Goal: Transaction & Acquisition: Obtain resource

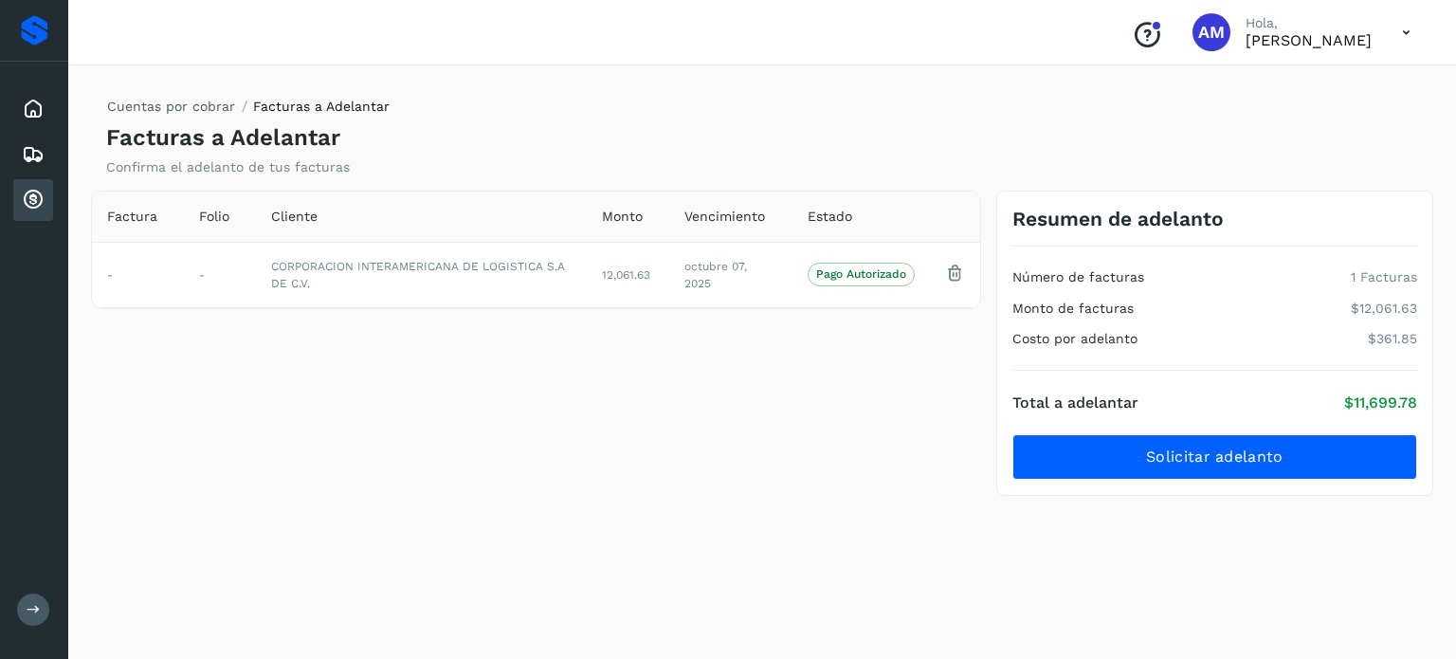
click at [1308, 502] on div "Factura Folio Cliente Monto Vencimiento Estado - - CORPORACION INTERAMERICANA D…" at bounding box center [761, 355] width 1357 height 329
click at [1296, 549] on div "Cuentas por cobrar Facturas a Adelantar Facturas a Adelantar Confirma el adelan…" at bounding box center [762, 359] width 1342 height 555
drag, startPoint x: 1012, startPoint y: 334, endPoint x: 1433, endPoint y: 337, distance: 420.9
click at [1433, 337] on div "Resumen de adelanto Número de facturas 1 Facturas Monto de facturas $12,061.63 …" at bounding box center [1215, 344] width 452 height 306
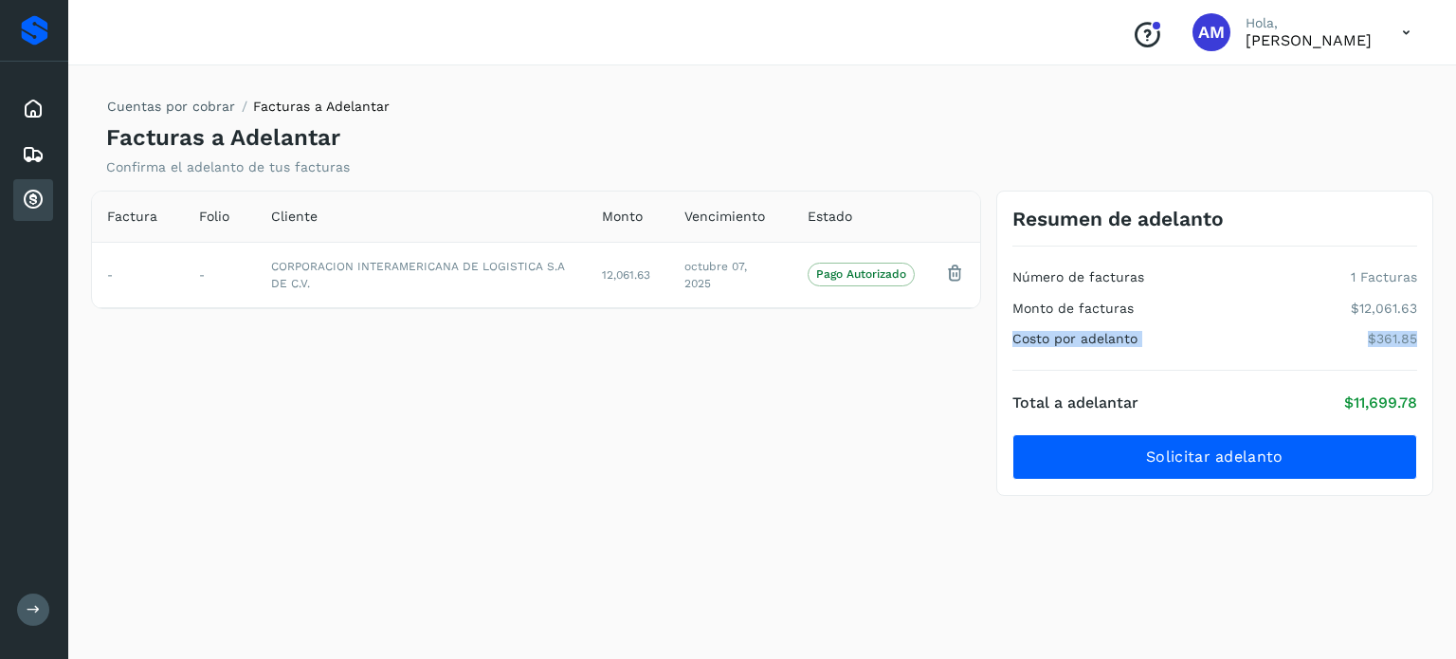
copy div "Costo por adelanto $361.85"
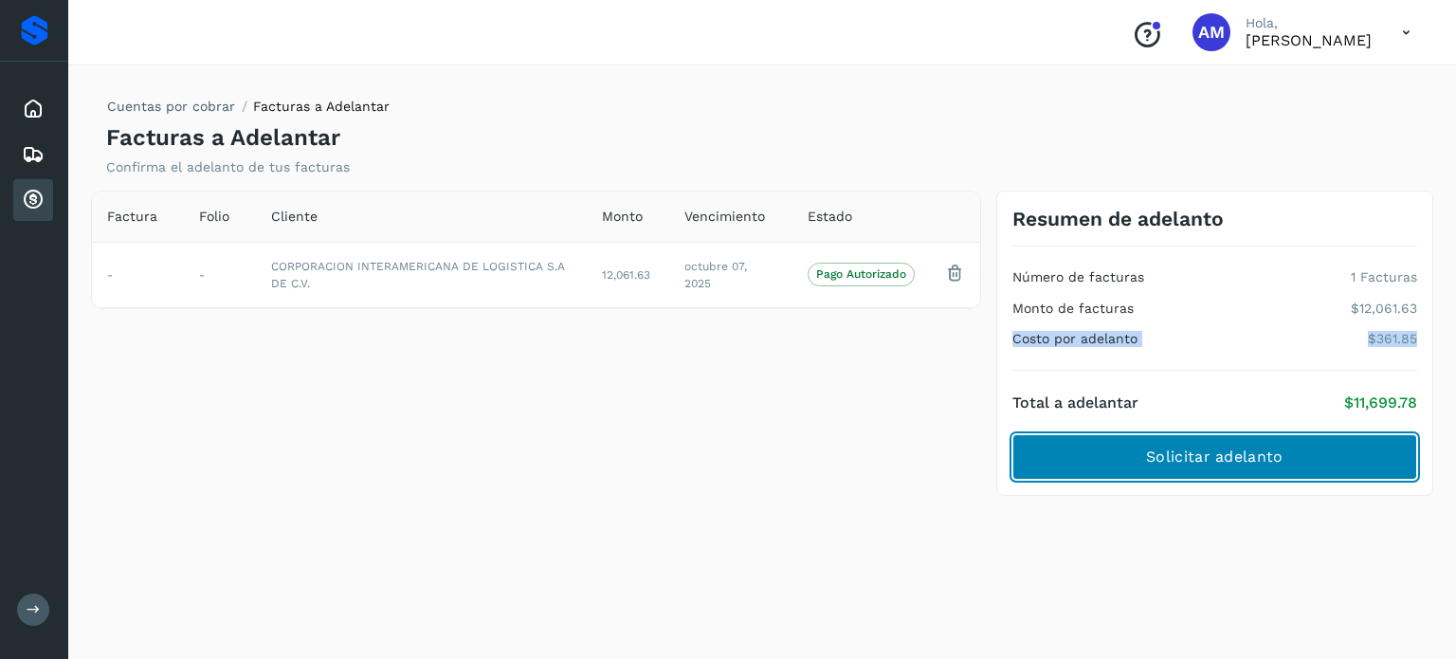
click at [1110, 436] on button "Solicitar adelanto" at bounding box center [1214, 457] width 405 height 46
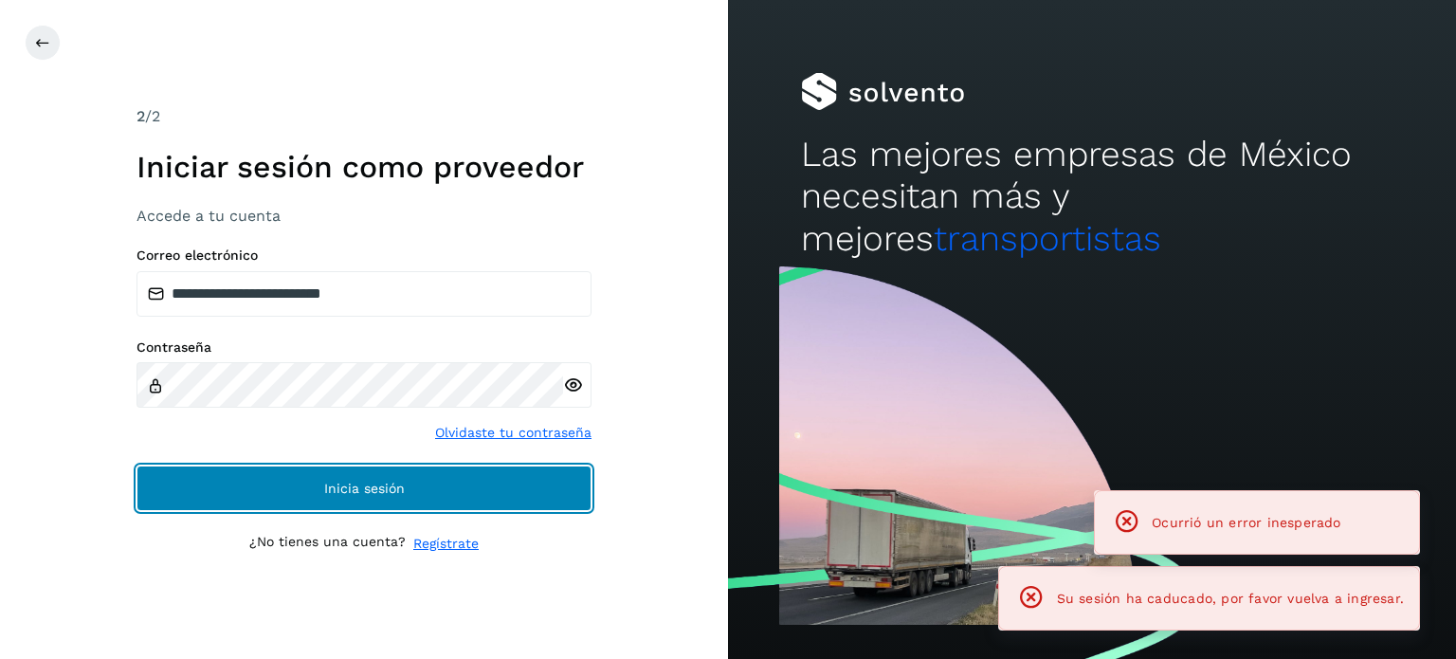
click at [499, 497] on button "Inicia sesión" at bounding box center [364, 488] width 455 height 46
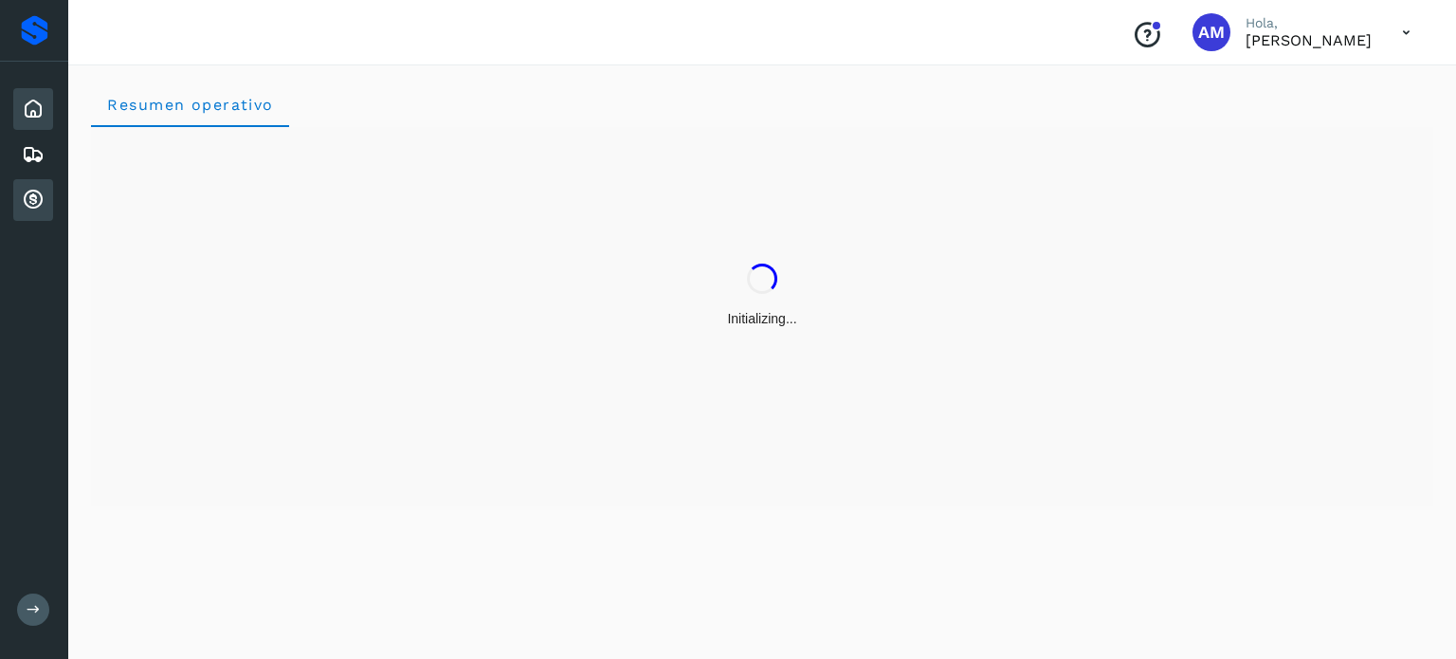
click at [33, 206] on icon at bounding box center [33, 200] width 23 height 23
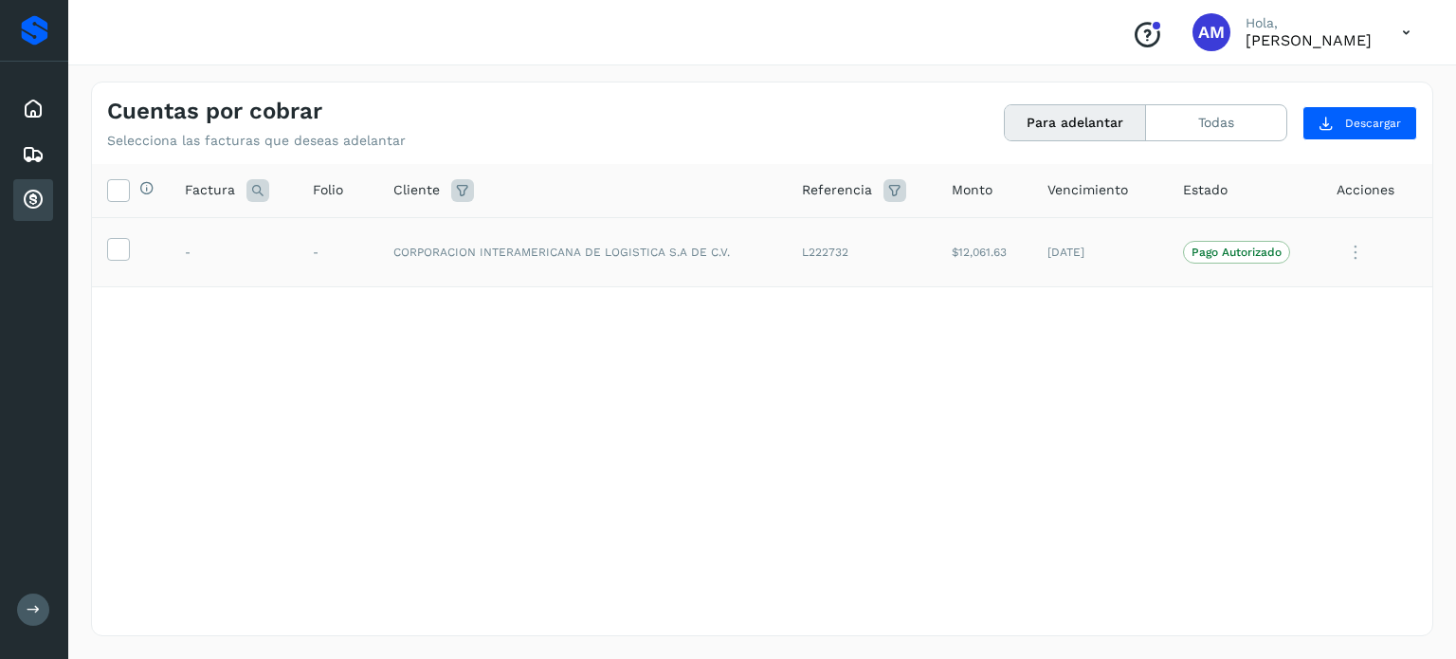
click at [100, 249] on td at bounding box center [131, 252] width 78 height 70
click at [112, 249] on icon at bounding box center [118, 248] width 20 height 20
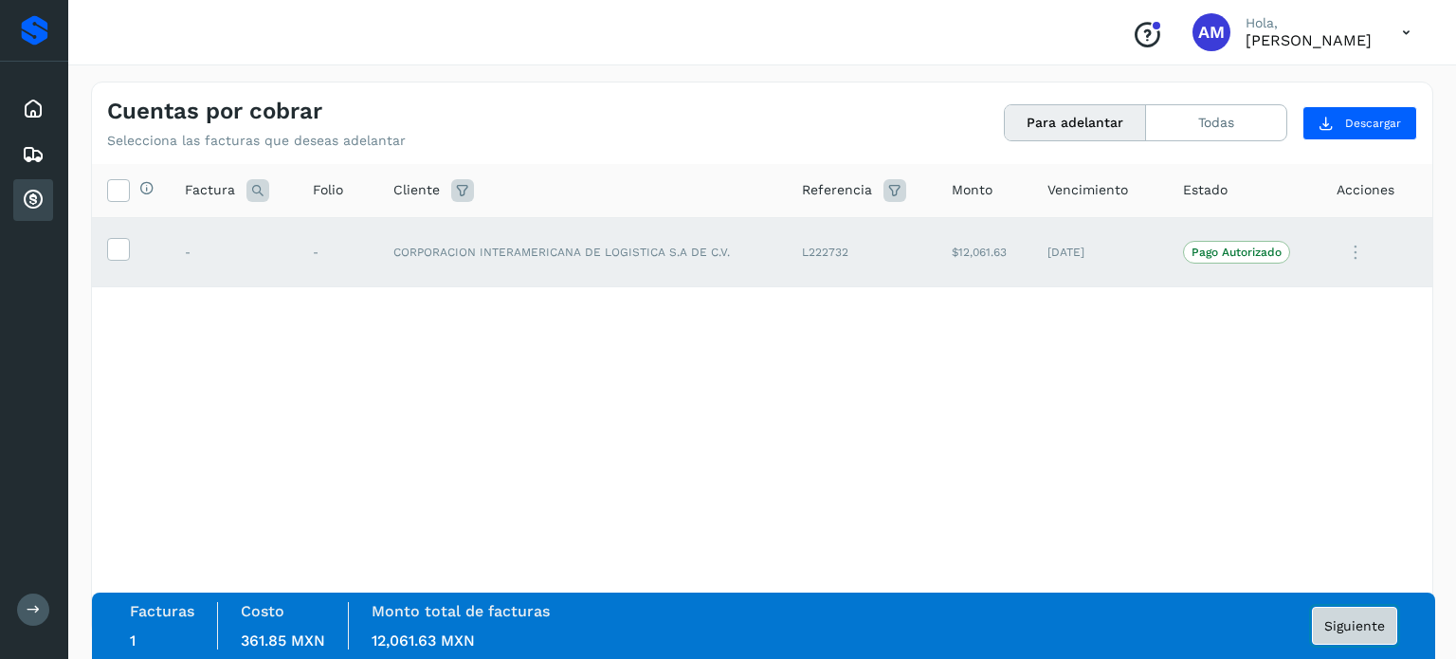
click at [1354, 631] on span "Siguiente" at bounding box center [1354, 625] width 61 height 13
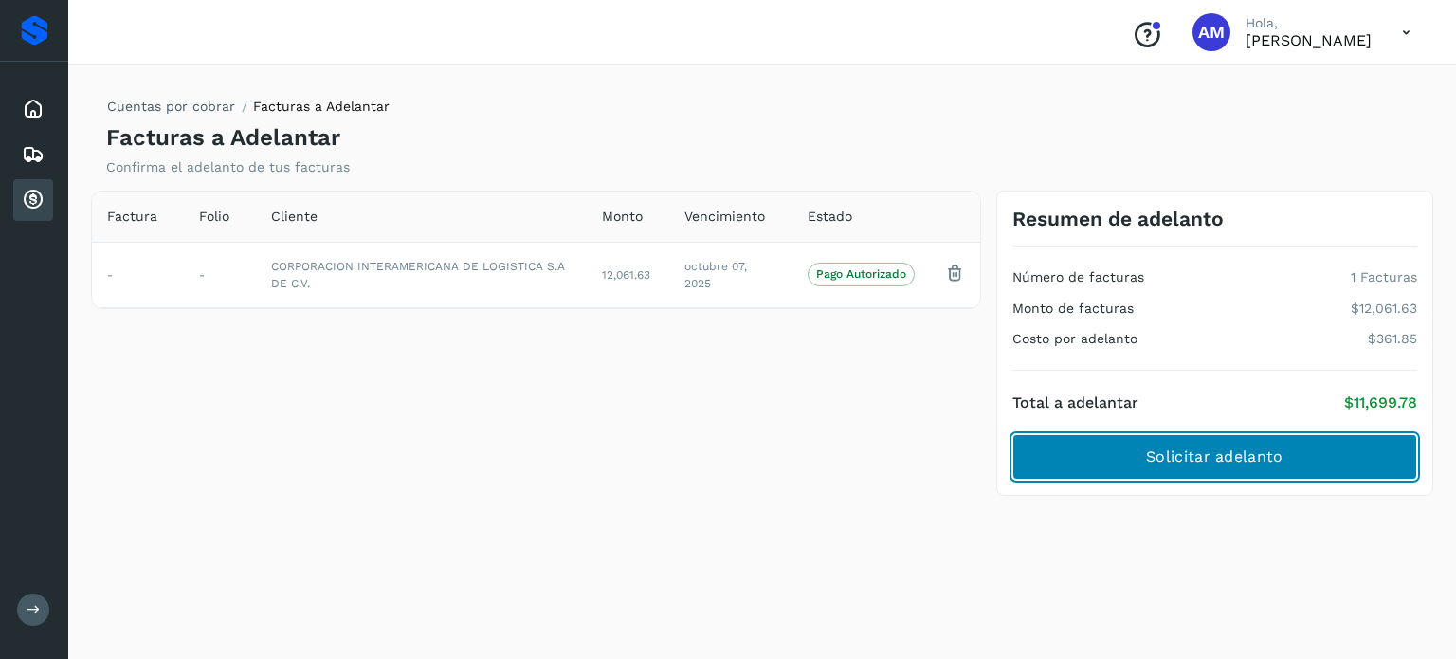
click at [1284, 446] on button "Solicitar adelanto" at bounding box center [1214, 457] width 405 height 46
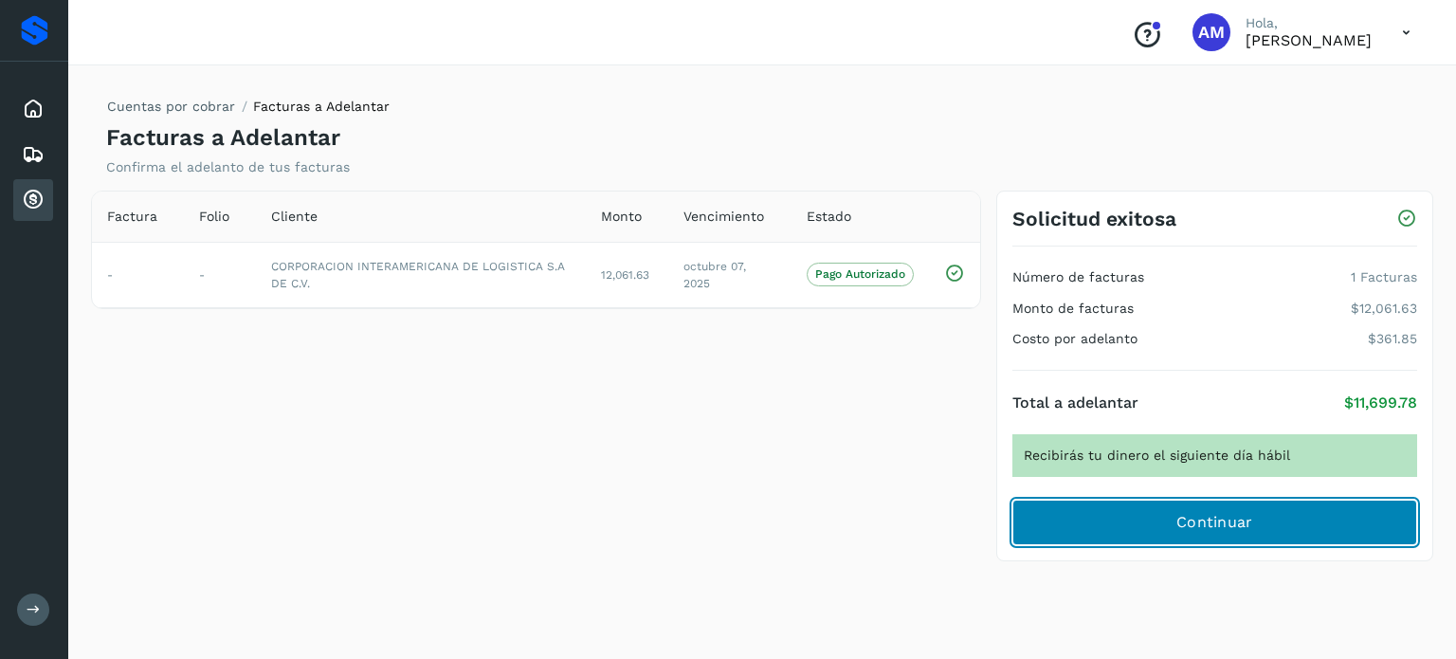
click at [1187, 536] on button "Continuar" at bounding box center [1214, 523] width 405 height 46
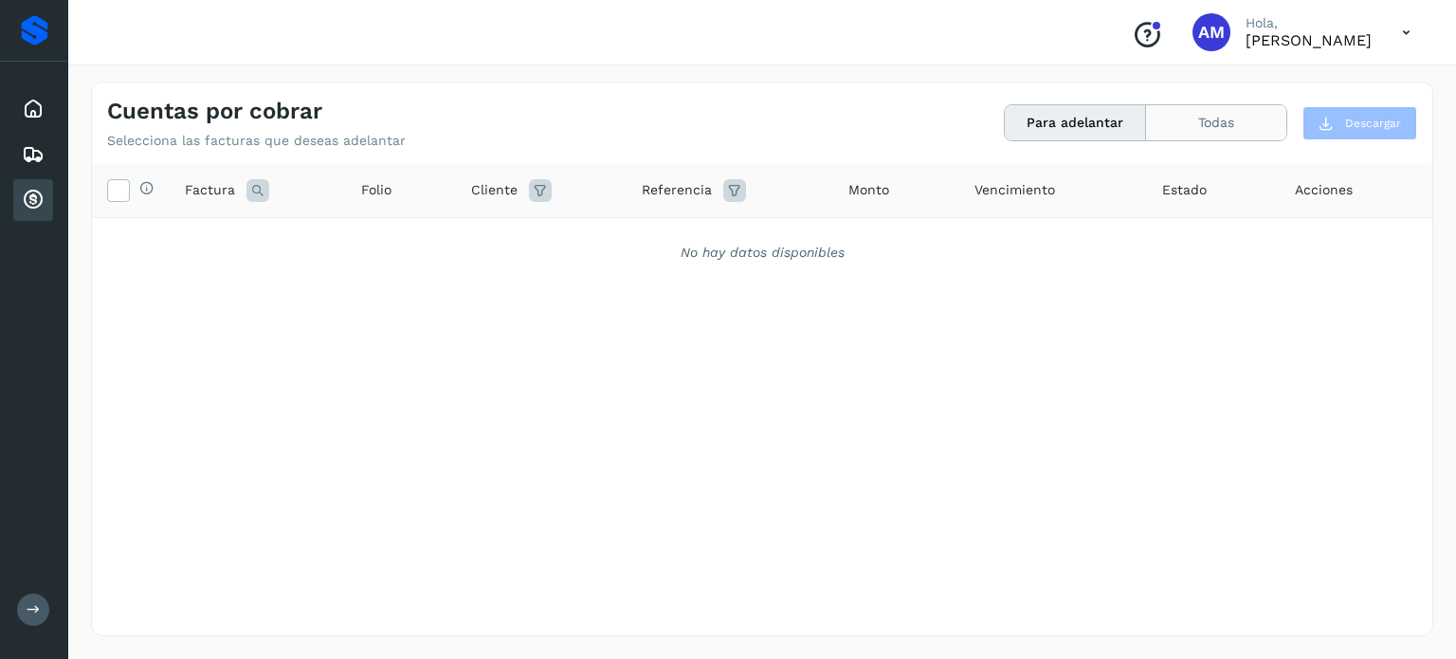
click at [1185, 112] on button "Todas" at bounding box center [1216, 122] width 140 height 35
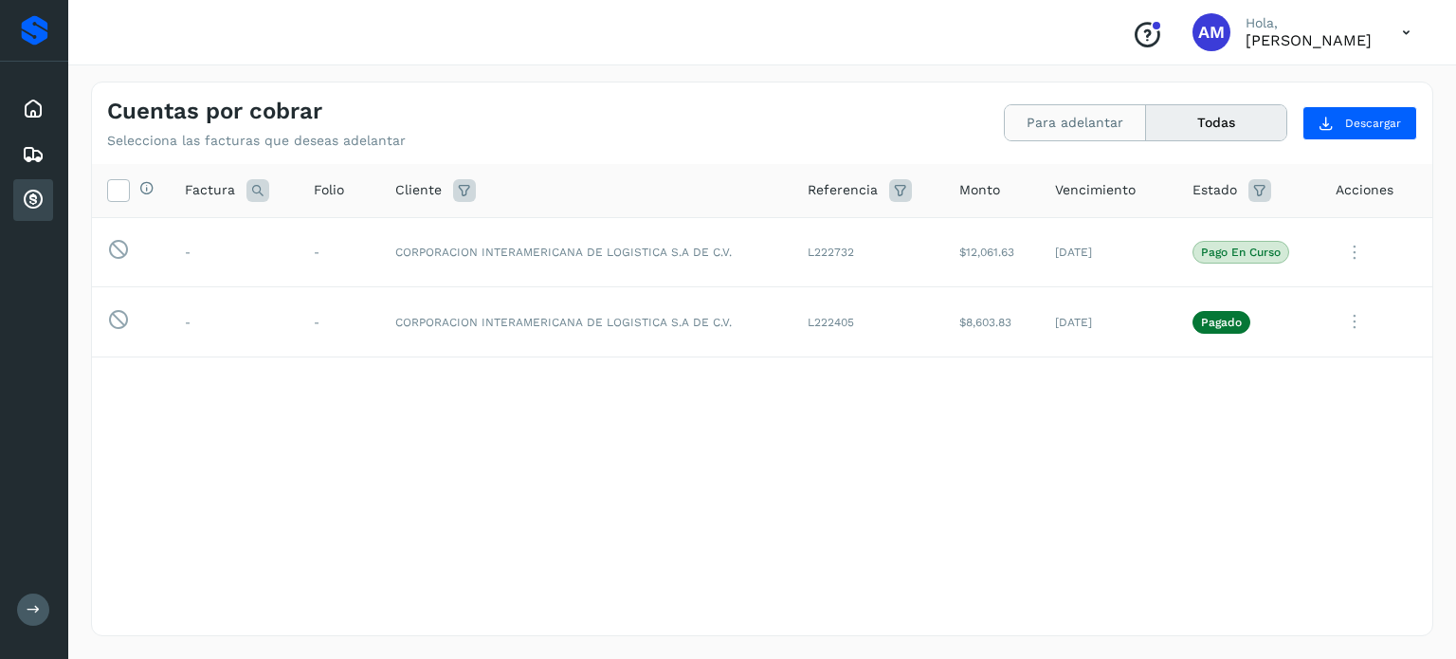
click at [1119, 133] on button "Para adelantar" at bounding box center [1075, 122] width 141 height 35
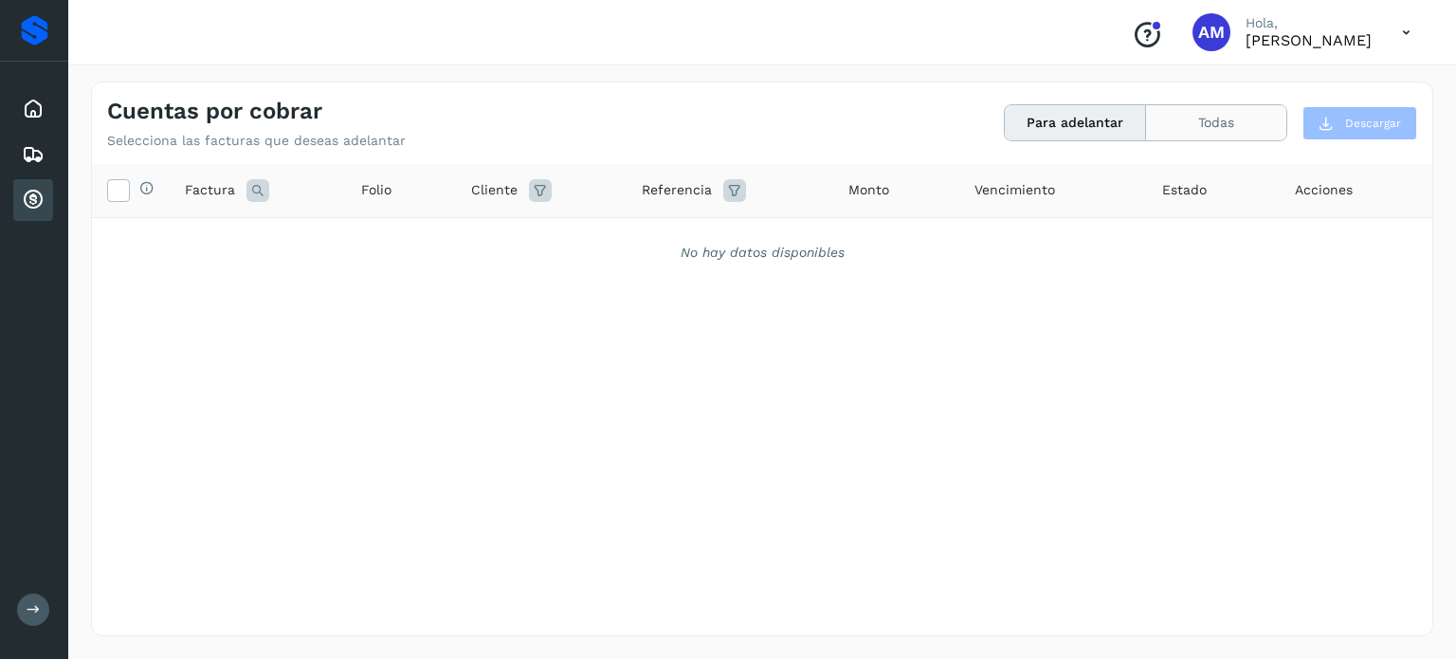
click at [1196, 113] on button "Todas" at bounding box center [1216, 122] width 140 height 35
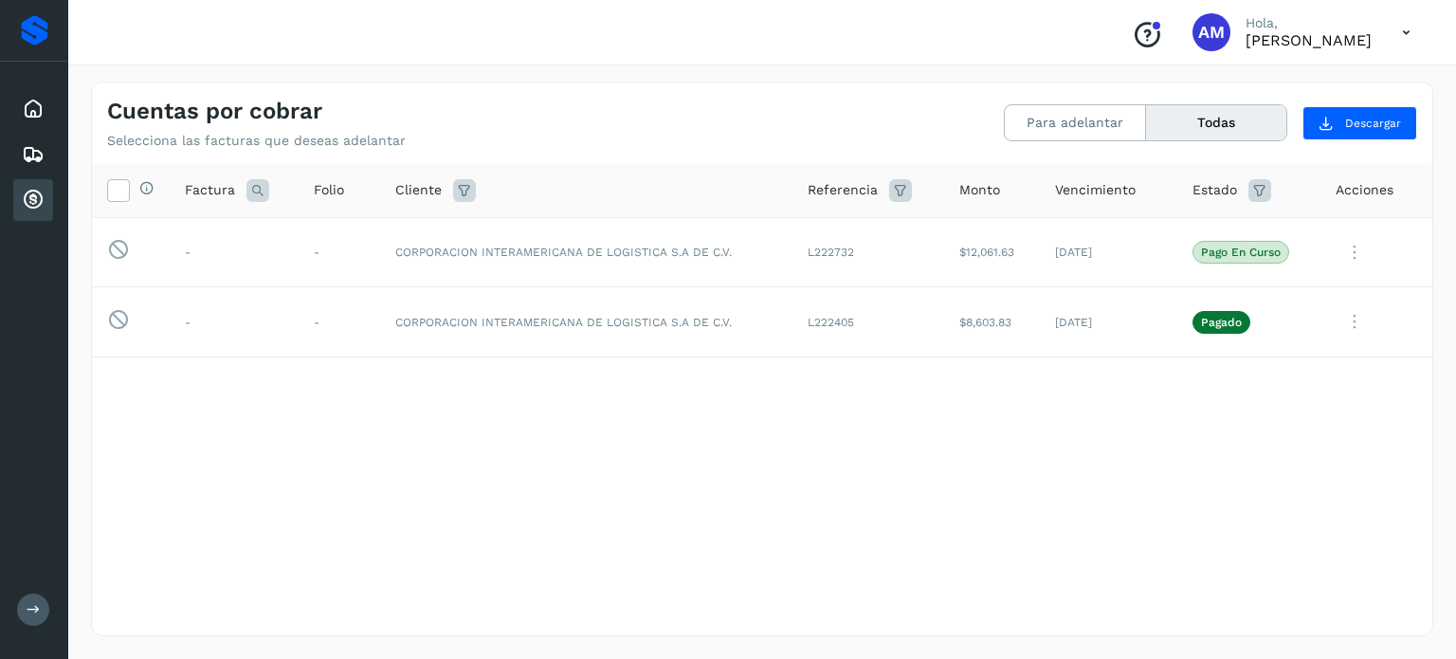
click at [1400, 27] on icon at bounding box center [1406, 32] width 39 height 39
click at [18, 616] on button at bounding box center [33, 609] width 32 height 32
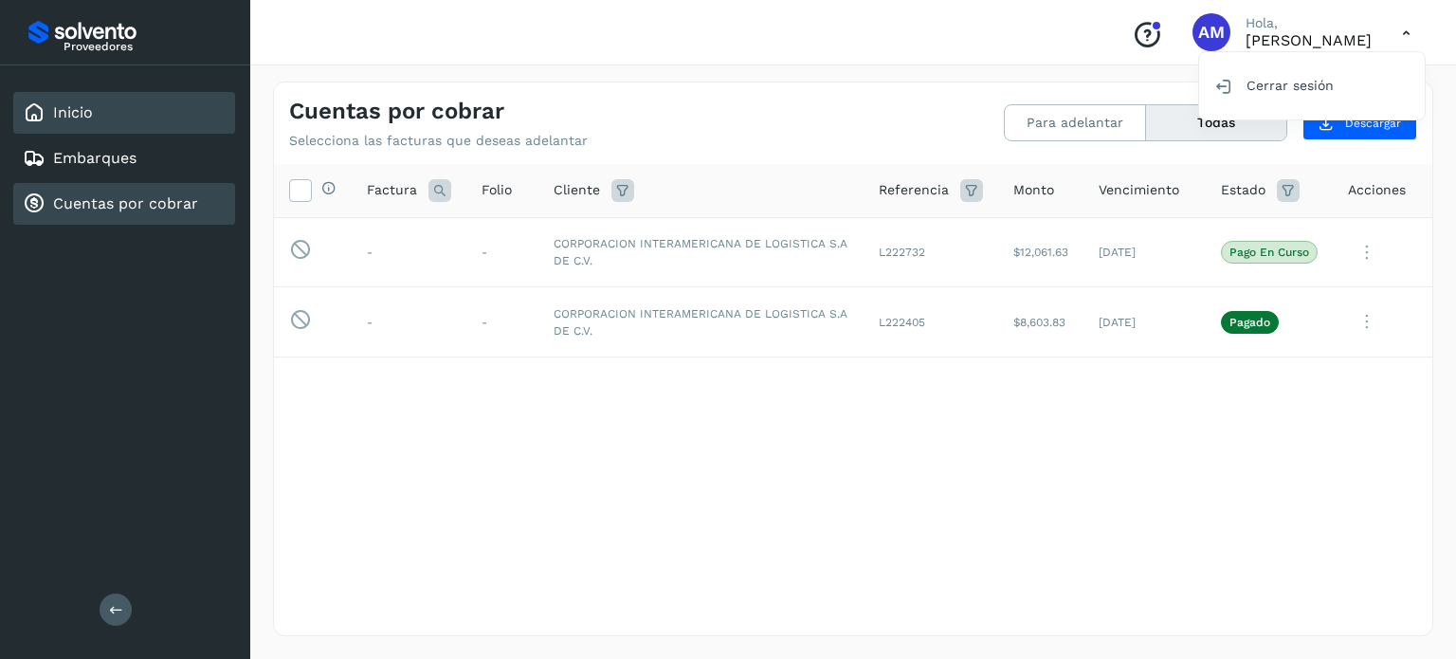
click at [119, 127] on div "Inicio" at bounding box center [124, 113] width 222 height 42
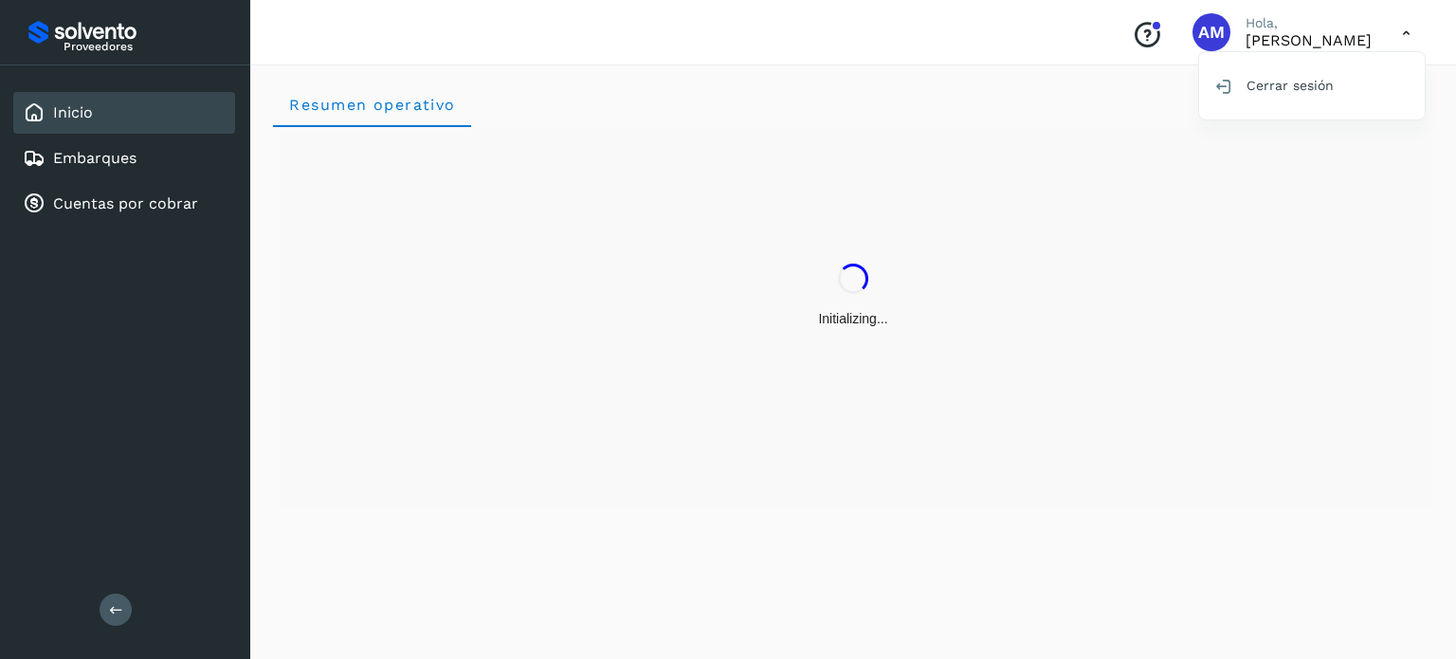
click at [1316, 173] on div at bounding box center [728, 329] width 1456 height 659
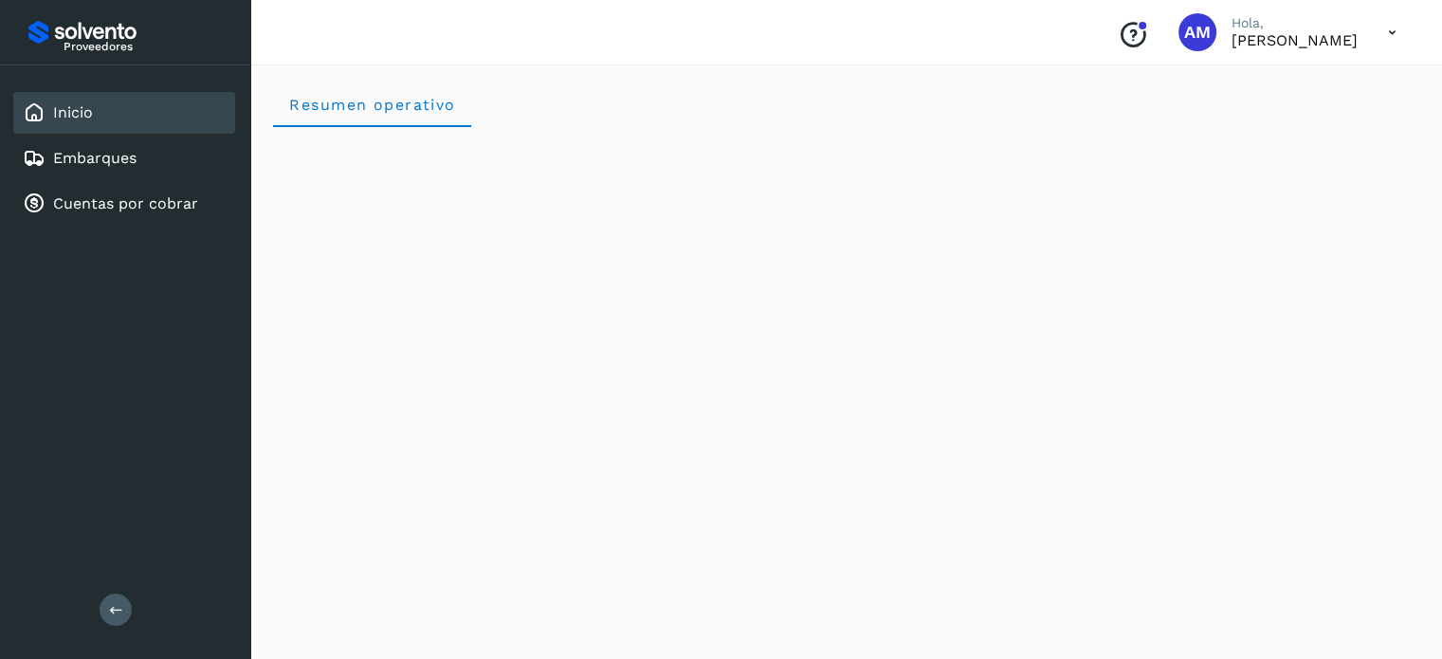
click at [1251, 39] on p "[PERSON_NAME]" at bounding box center [1294, 40] width 126 height 18
click at [1184, 32] on span "AM" at bounding box center [1197, 32] width 27 height 0
click at [1118, 27] on icon "Conoce nuestros beneficios" at bounding box center [1133, 35] width 30 height 30
